Goal: Find specific page/section: Find specific page/section

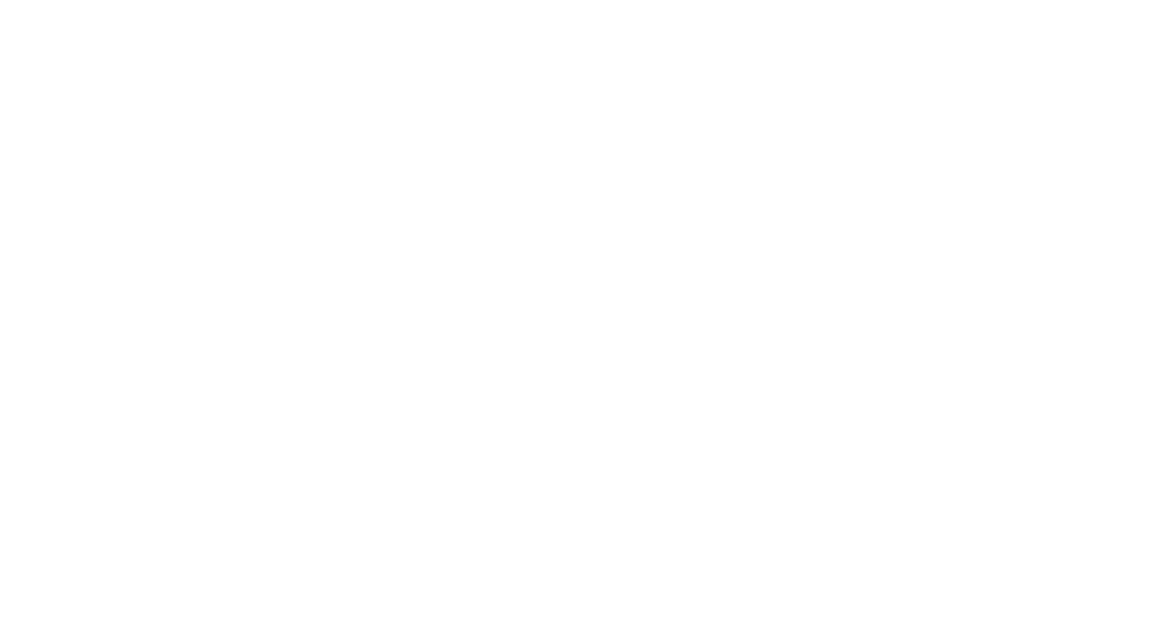
click at [426, 59] on div at bounding box center [578, 316] width 1157 height 632
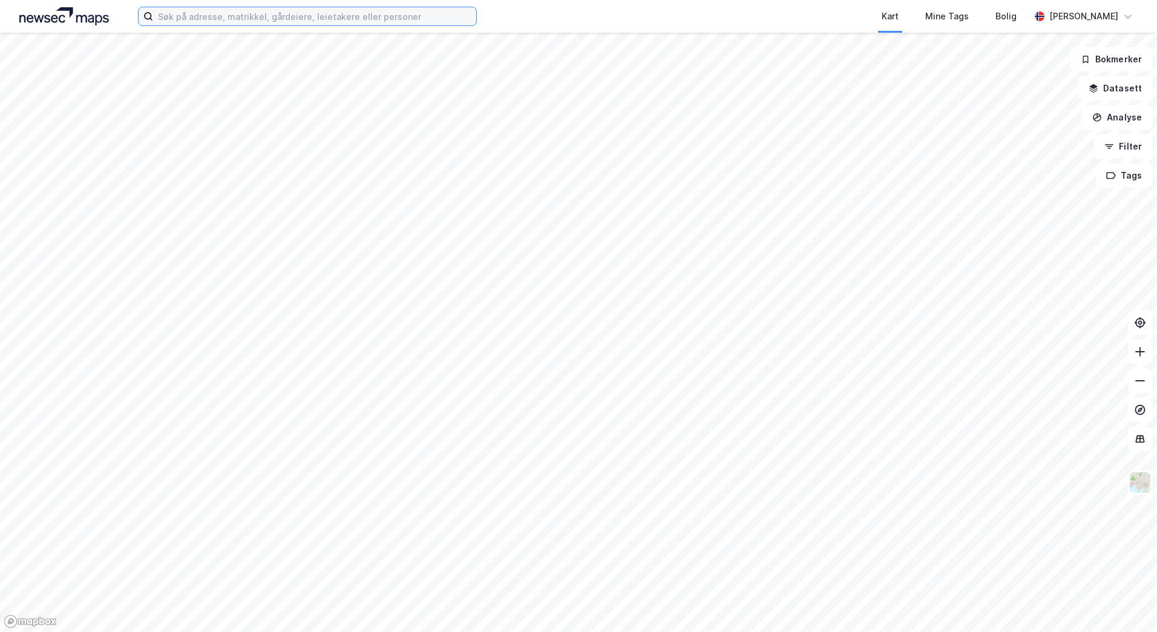
click at [374, 15] on input at bounding box center [314, 16] width 323 height 18
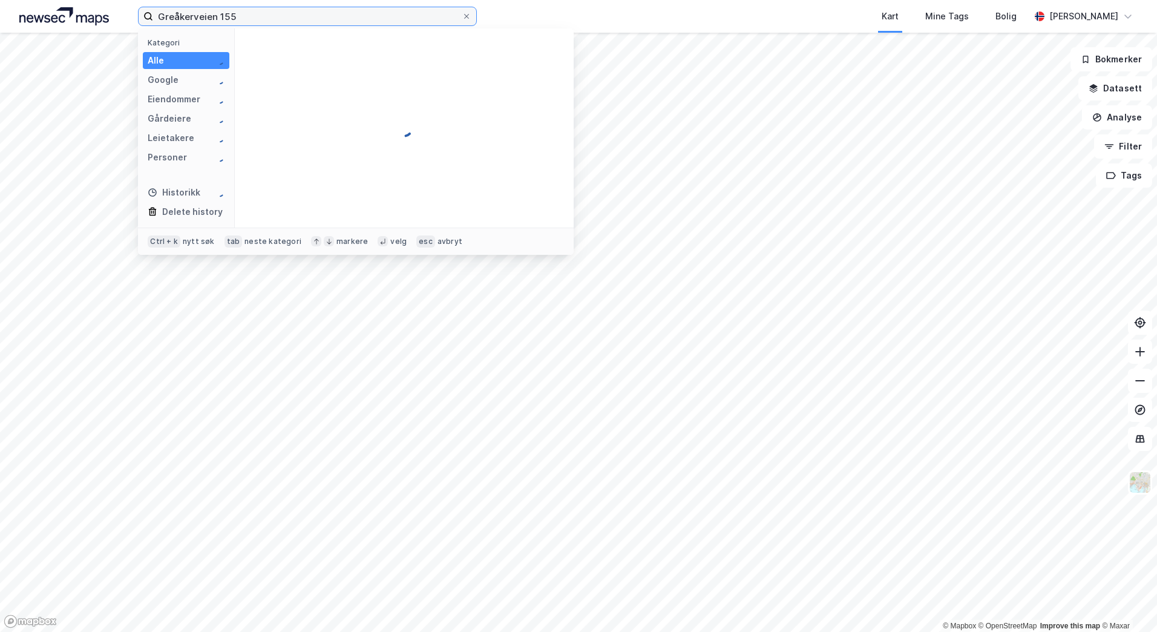
type input "Greåkerveien 155"
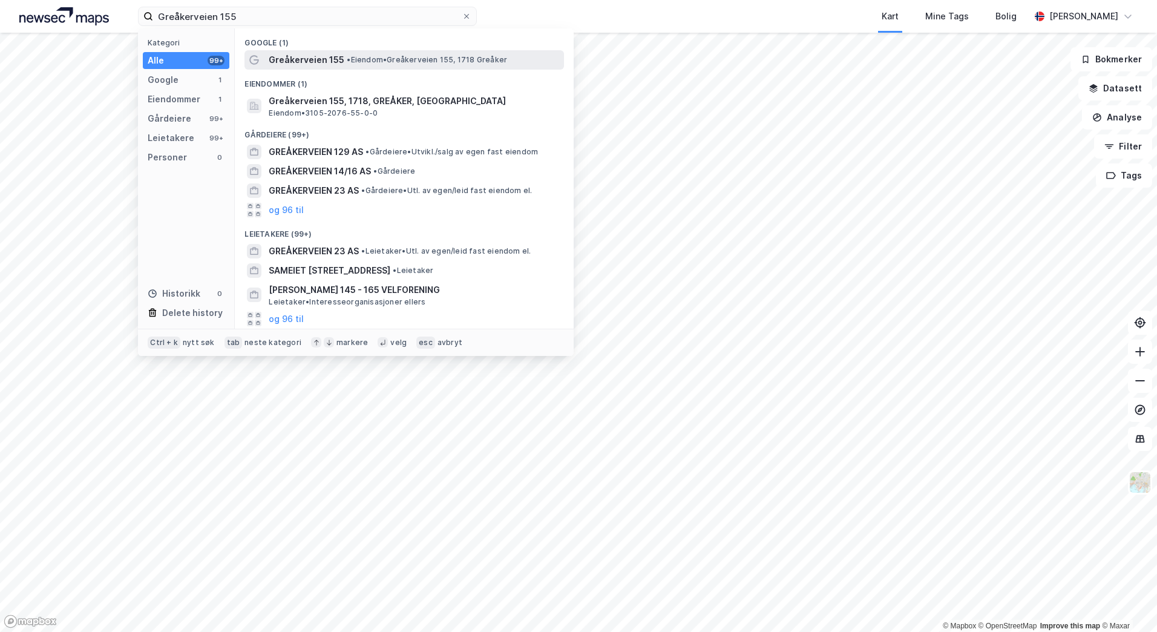
click at [377, 55] on span "• Eiendom • [STREET_ADDRESS]" at bounding box center [427, 60] width 160 height 10
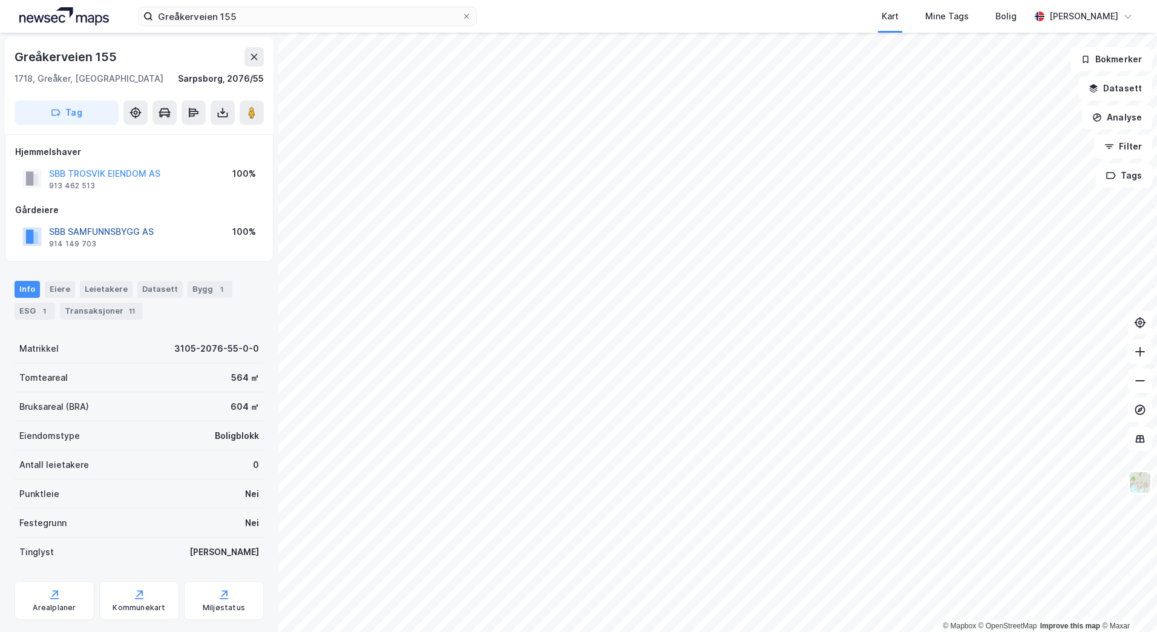
scroll to position [27, 0]
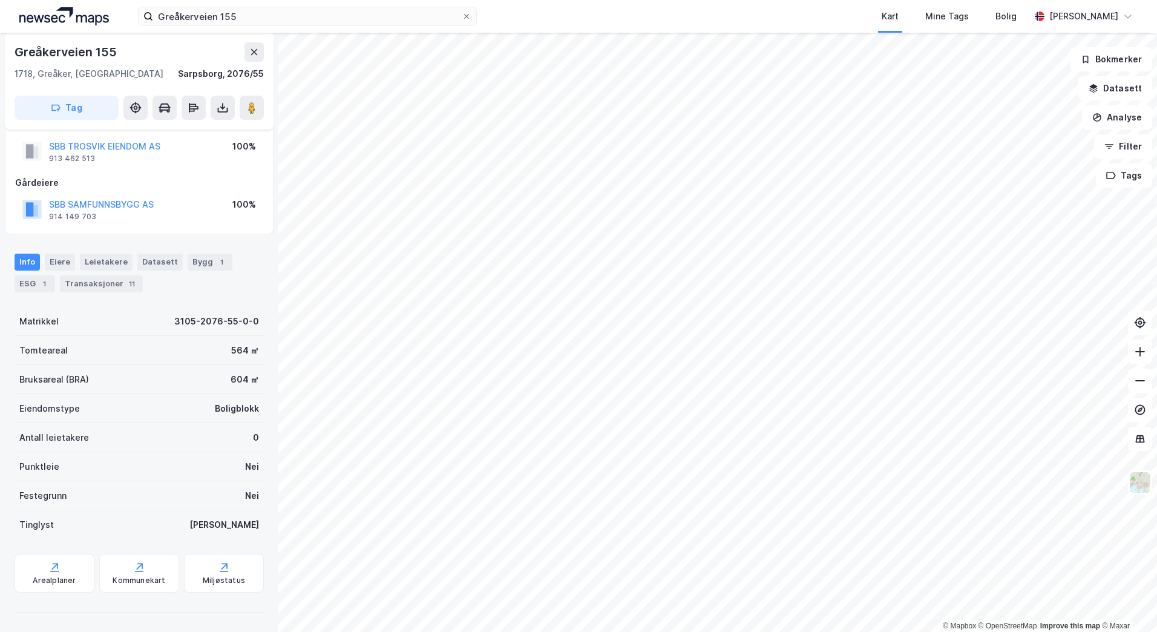
drag, startPoint x: 781, startPoint y: 18, endPoint x: 781, endPoint y: 29, distance: 11.5
click at [781, 18] on div "Kart Mine Tags Bolig" at bounding box center [782, 16] width 495 height 33
